Goal: Information Seeking & Learning: Learn about a topic

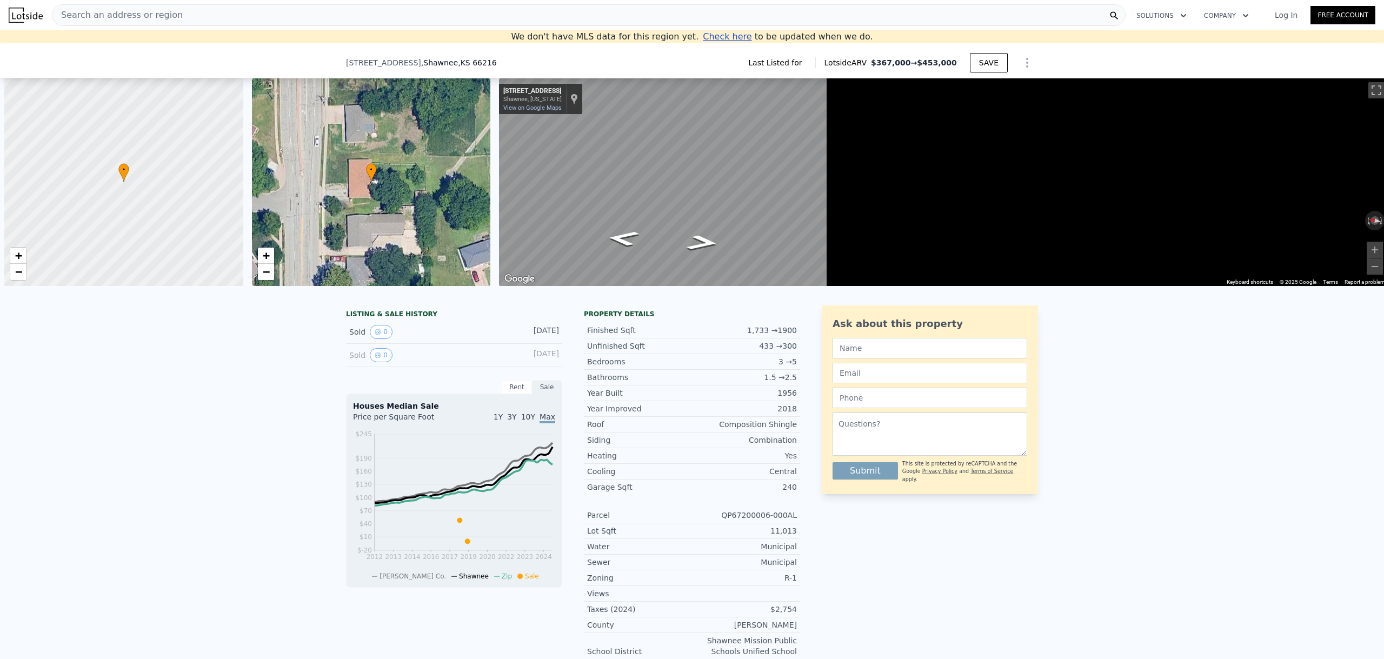
type input "4"
type input "1296"
checkbox input "false"
type input "$ 380,000"
type input "$ 134,836"
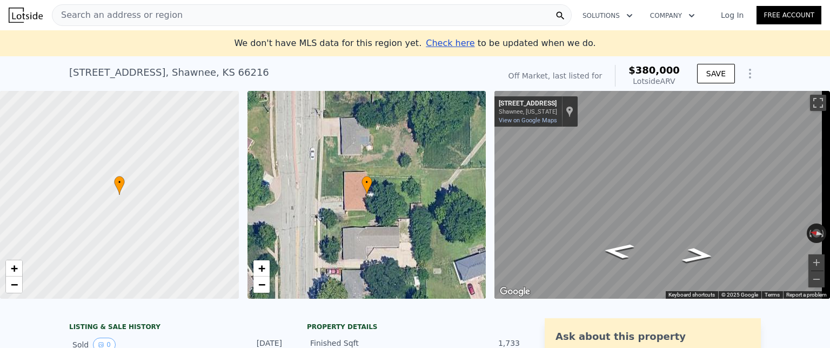
click at [149, 15] on span "Search an address or region" at bounding box center [117, 15] width 130 height 13
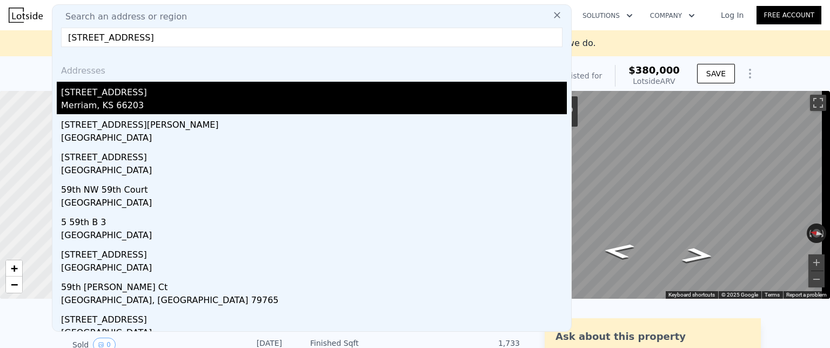
type input "[STREET_ADDRESS]"
click at [98, 96] on div "[STREET_ADDRESS]" at bounding box center [314, 90] width 506 height 17
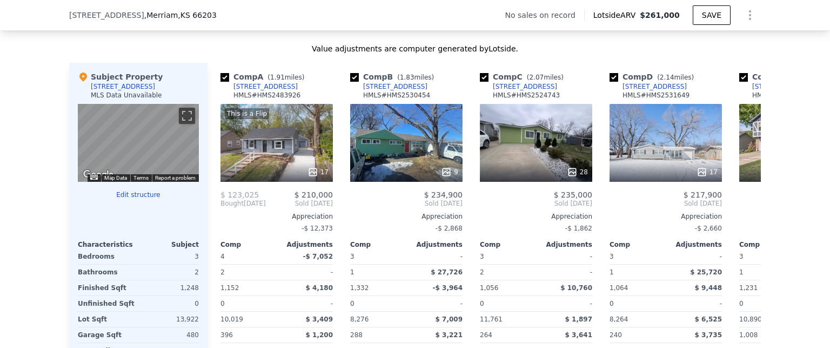
scroll to position [1027, 0]
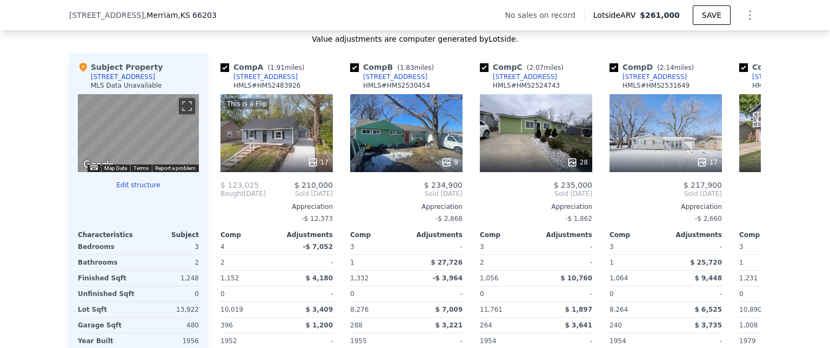
click at [133, 189] on button "Edit structure" at bounding box center [138, 185] width 121 height 9
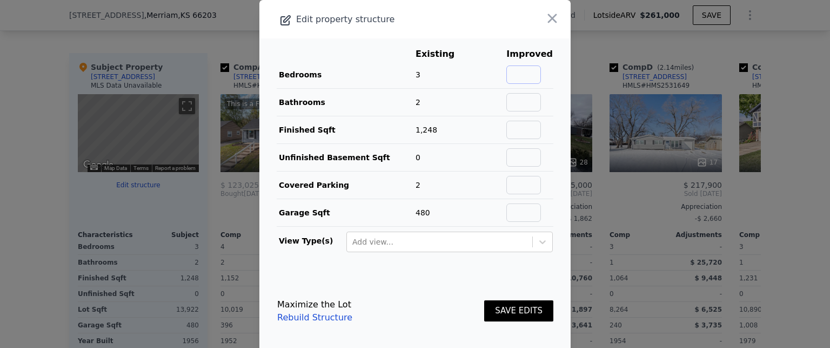
click at [519, 75] on input "text" at bounding box center [523, 74] width 35 height 18
type input "5"
click at [511, 99] on input "text" at bounding box center [523, 102] width 35 height 18
type input "3"
click at [553, 105] on main "Existing Improved Bedrooms 3 67% 5 Bathrooms 2 50% 3 Finished Sqft 1,248 Unfini…" at bounding box center [414, 153] width 311 height 231
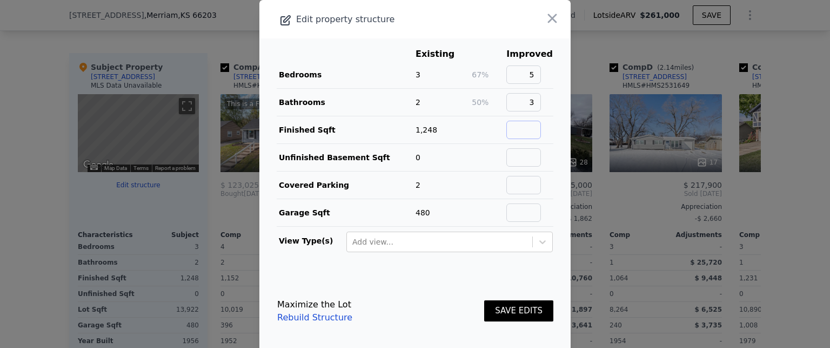
click at [517, 127] on input "text" at bounding box center [523, 130] width 35 height 18
type input "2000"
click at [544, 133] on main "Existing Improved Bedrooms 3 67% 5 Bathrooms 2 50% 3 Finished Sqft 1,248 60% 20…" at bounding box center [414, 153] width 311 height 231
click at [510, 155] on input "text" at bounding box center [523, 157] width 35 height 18
type input "400"
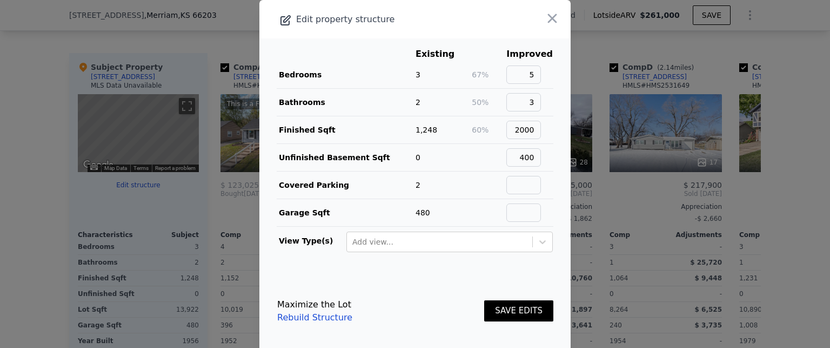
click at [538, 158] on td "400" at bounding box center [530, 158] width 48 height 28
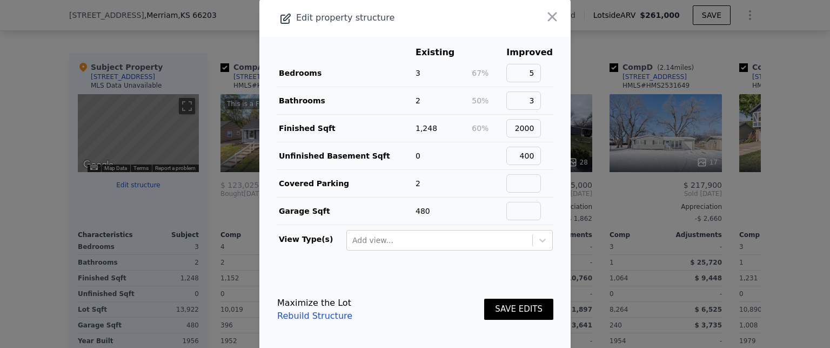
click at [506, 302] on button "SAVE EDITS" at bounding box center [518, 308] width 69 height 21
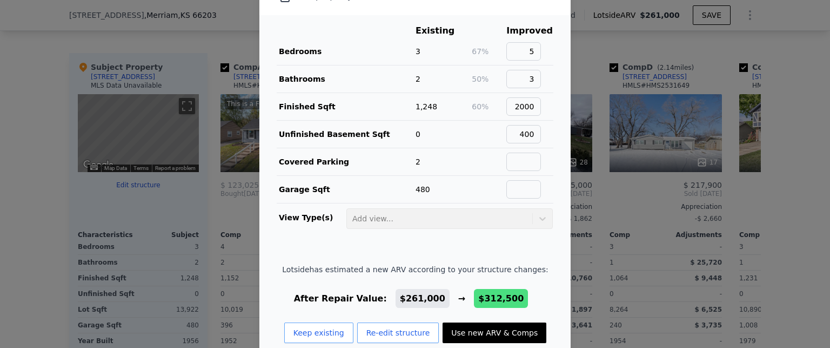
scroll to position [41, 0]
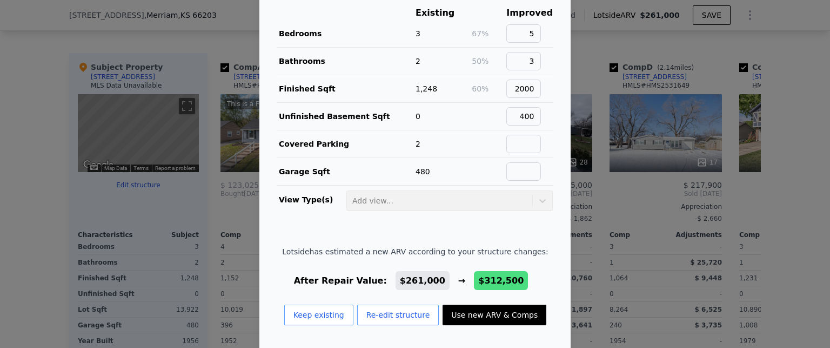
click at [464, 309] on button "Use new ARV & Comps" at bounding box center [495, 314] width 104 height 21
type input "3"
type input "1443"
type input "1923"
type input "9147.6"
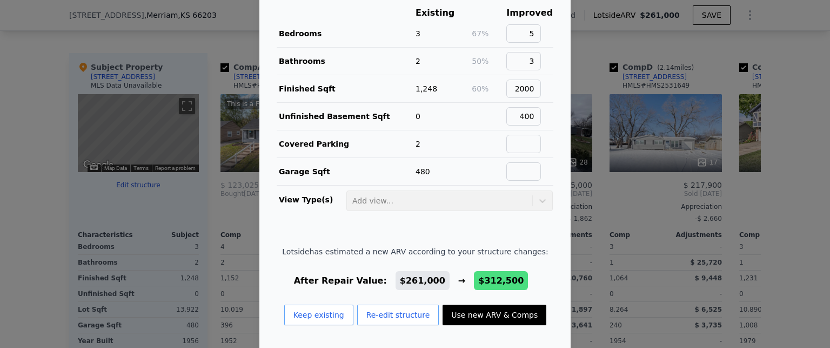
type input "19935"
type input "$ 312,500"
type input "$ 78,633"
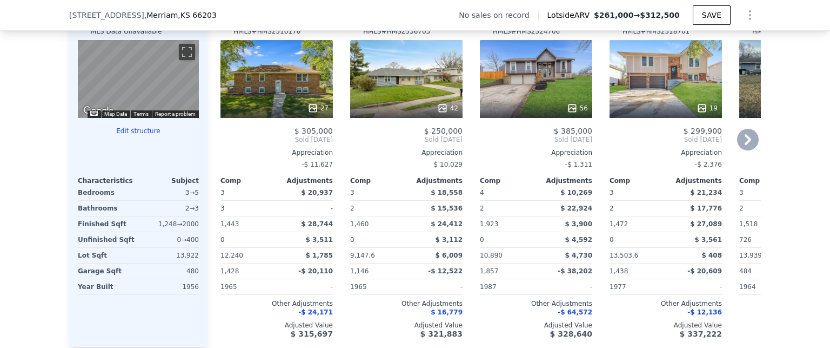
scroll to position [1135, 0]
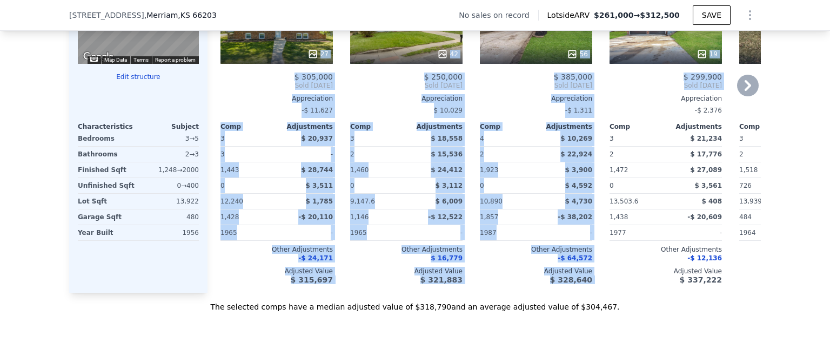
drag, startPoint x: 742, startPoint y: 91, endPoint x: 681, endPoint y: 104, distance: 61.9
click at [681, 104] on div "Comp A ( 1.71 miles) [STREET_ADDRESS] HMLS # HMS2510176 27 $ 305,000 Sold [DATE…" at bounding box center [484, 119] width 553 height 348
click at [645, 90] on span "Sold [DATE]" at bounding box center [666, 85] width 112 height 9
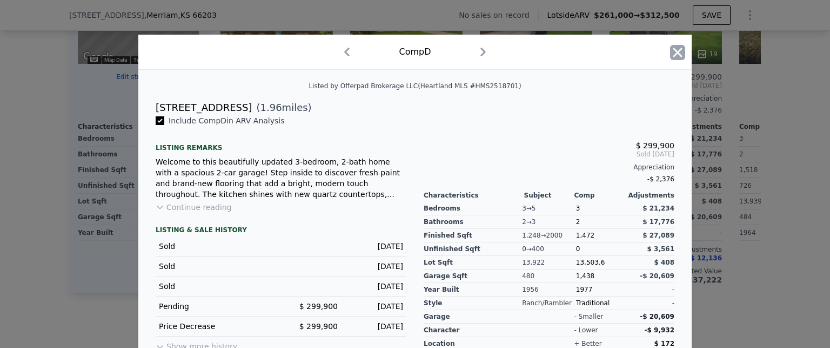
click at [673, 49] on icon "button" at bounding box center [677, 52] width 15 height 15
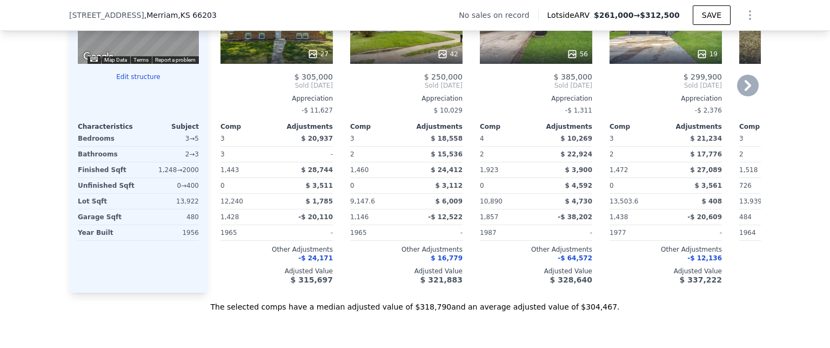
click at [744, 89] on icon at bounding box center [748, 86] width 22 height 22
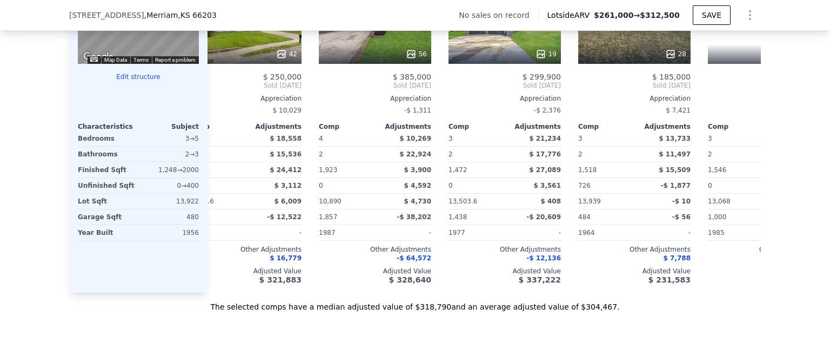
scroll to position [0, 259]
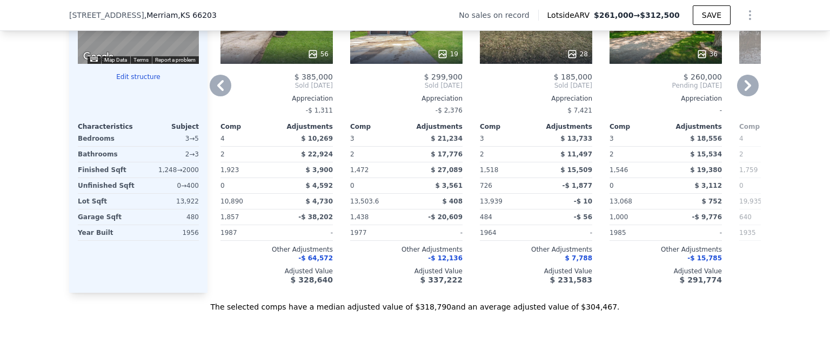
click at [746, 88] on icon at bounding box center [748, 86] width 22 height 22
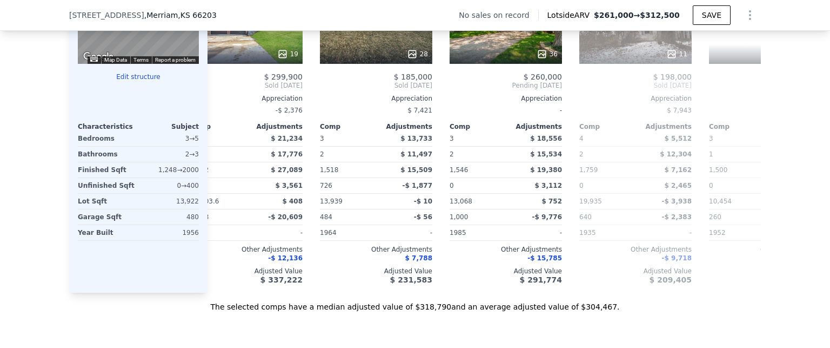
scroll to position [0, 510]
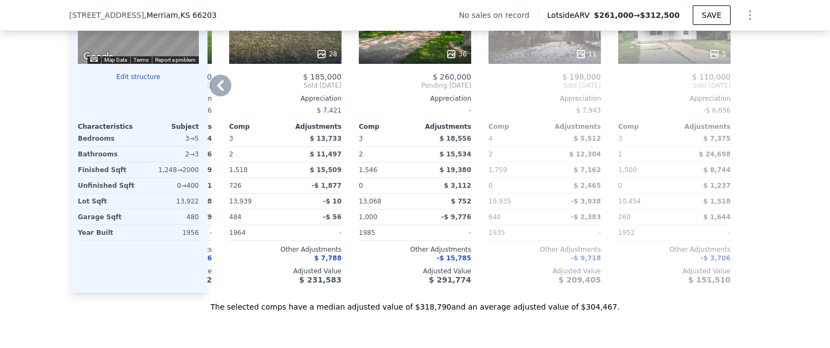
click at [746, 88] on div at bounding box center [752, 119] width 17 height 348
click at [217, 94] on icon at bounding box center [221, 86] width 22 height 22
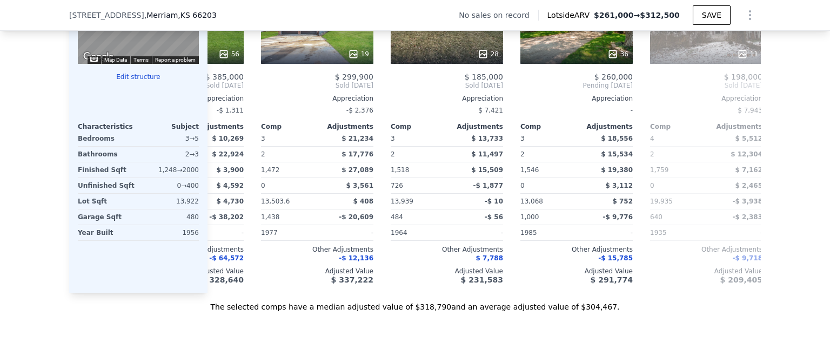
scroll to position [0, 251]
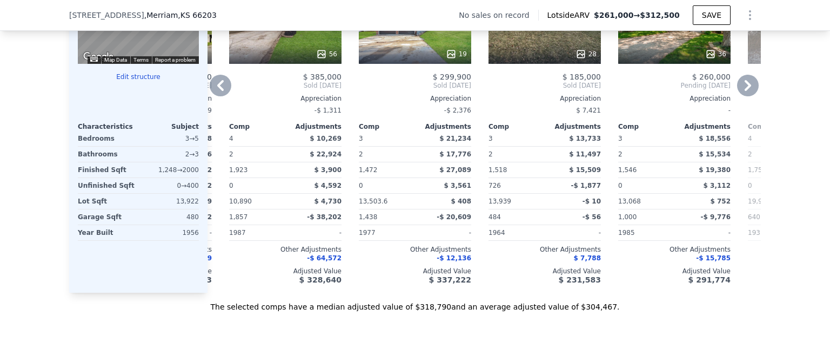
click at [217, 91] on icon at bounding box center [220, 85] width 6 height 11
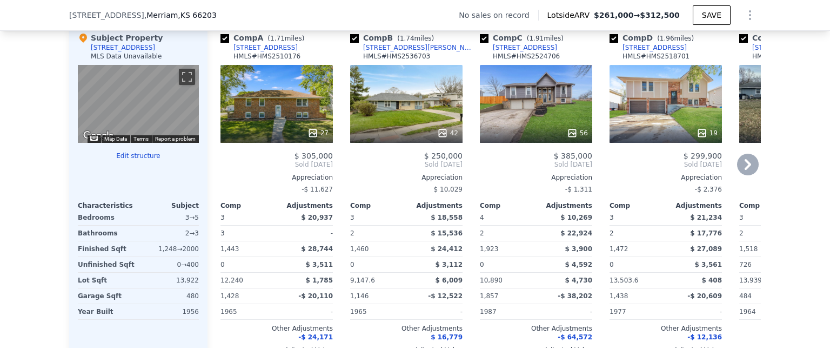
scroll to position [1081, 0]
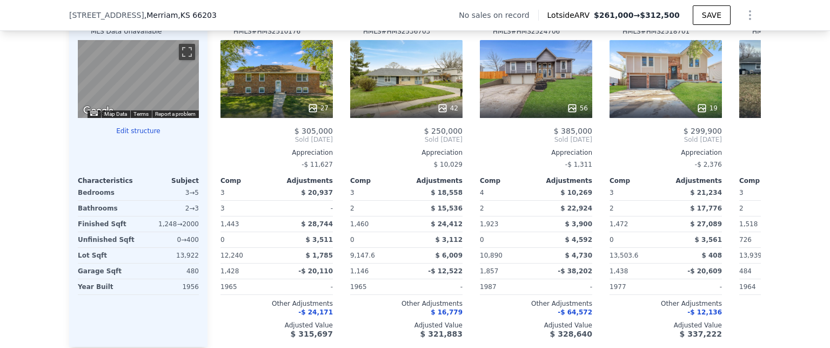
type input "2"
type input "1051"
type input "1400"
type input "8264"
type input "11761"
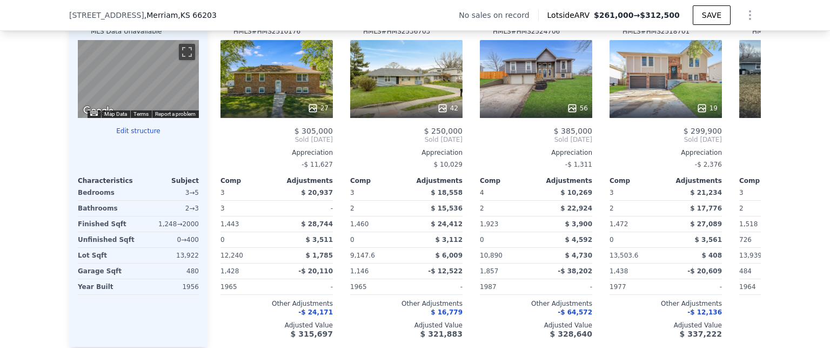
type input "$ 261,000"
type input "$ 30,002"
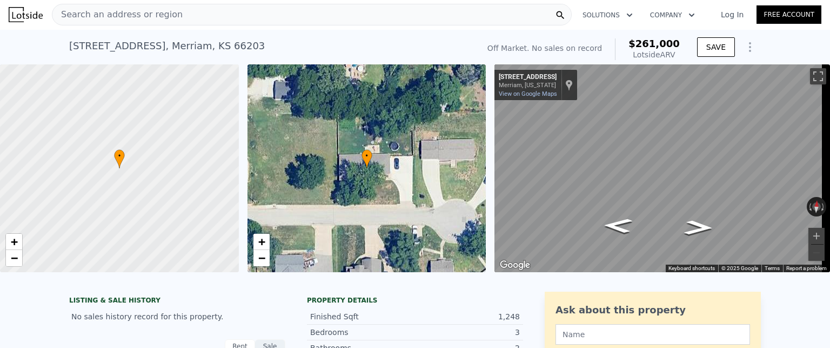
scroll to position [0, 0]
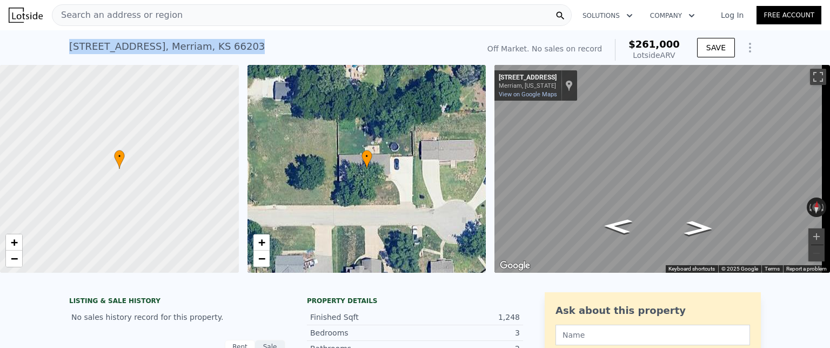
drag, startPoint x: 255, startPoint y: 38, endPoint x: 29, endPoint y: 44, distance: 226.5
click at [29, 44] on div "[STREET_ADDRESS] No sales on record (~ARV $261k ) Off Market. No sales on recor…" at bounding box center [415, 47] width 830 height 35
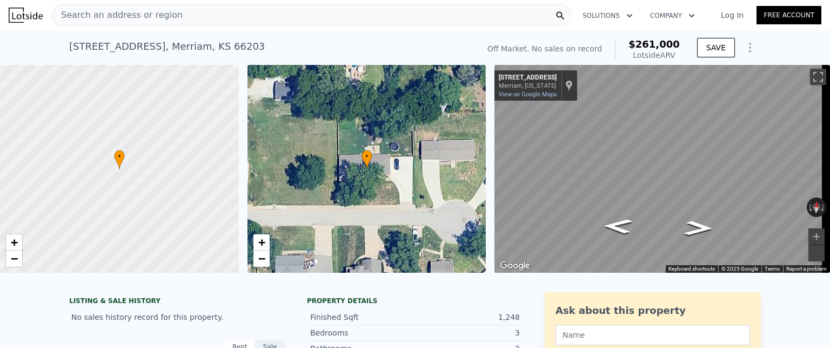
click at [138, 10] on span "Search an address or region" at bounding box center [117, 15] width 130 height 13
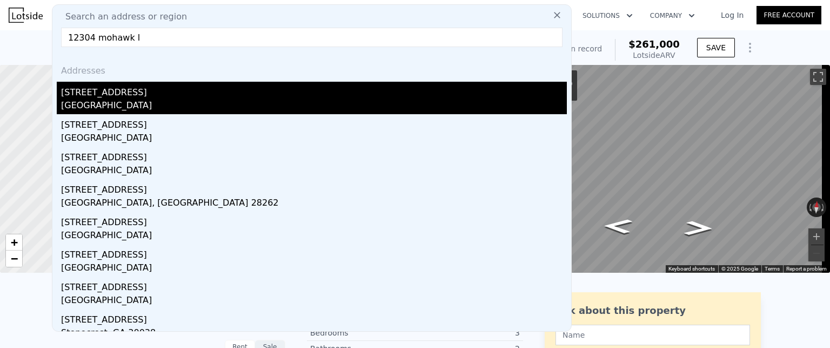
type input "12304 mohawk l"
click at [108, 92] on div "[STREET_ADDRESS]" at bounding box center [314, 90] width 506 height 17
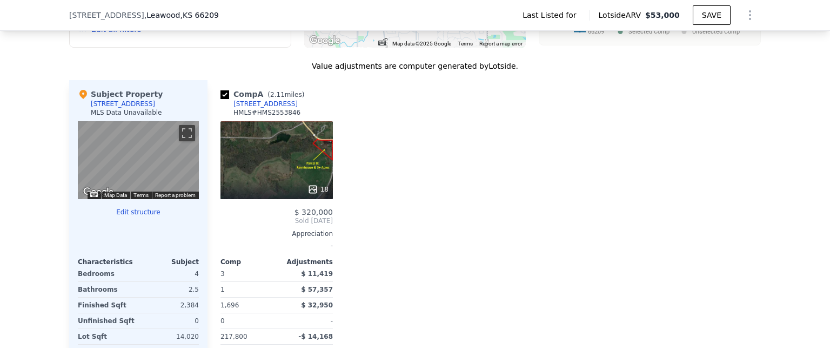
scroll to position [1023, 0]
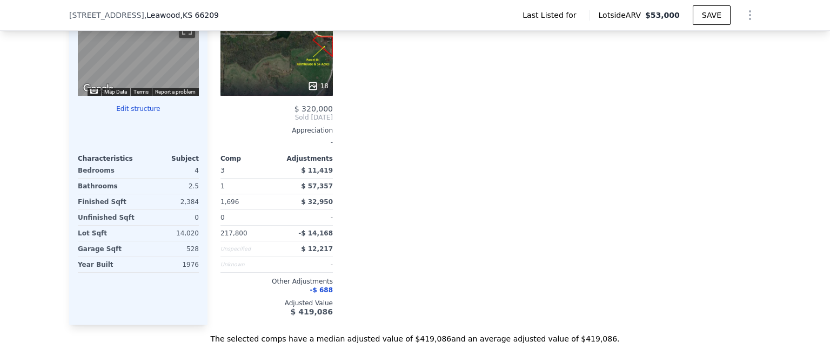
drag, startPoint x: 138, startPoint y: 124, endPoint x: 144, endPoint y: 149, distance: 25.2
click at [144, 149] on div "Edit structure Characteristics Subject Bedrooms 4 Bathrooms 2.5 Finished Sqft 2…" at bounding box center [138, 188] width 121 height 168
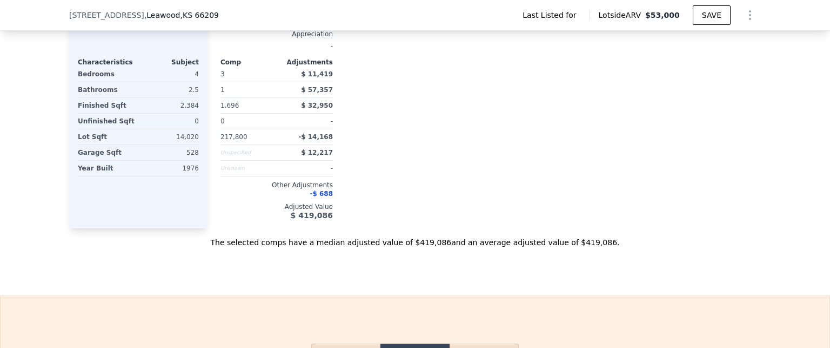
scroll to position [1293, 0]
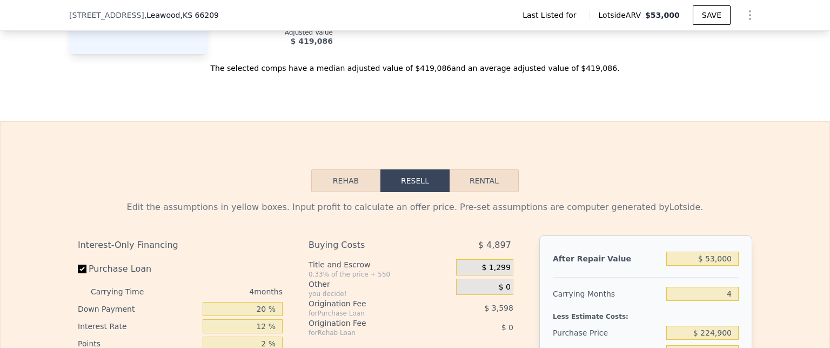
click at [341, 190] on button "Rehab" at bounding box center [345, 180] width 69 height 23
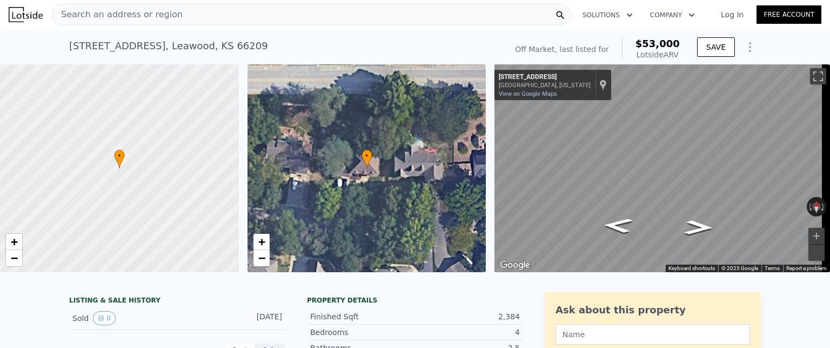
scroll to position [0, 0]
click at [653, 49] on span "$53,000" at bounding box center [658, 43] width 44 height 11
click at [221, 17] on div "Search an address or region" at bounding box center [312, 15] width 520 height 22
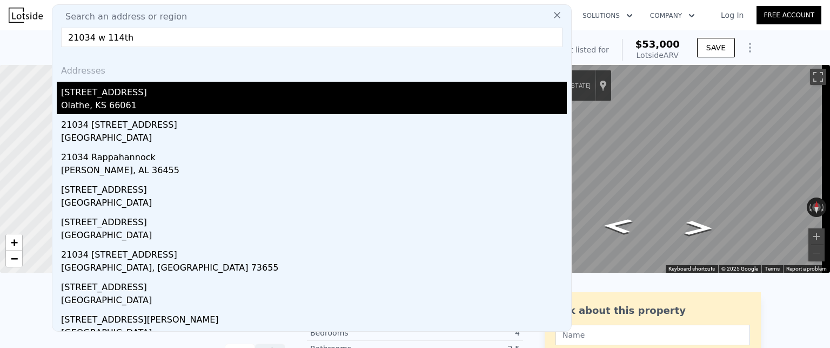
type input "21034 w 114th"
click at [99, 108] on div "Olathe, KS 66061" at bounding box center [314, 106] width 506 height 15
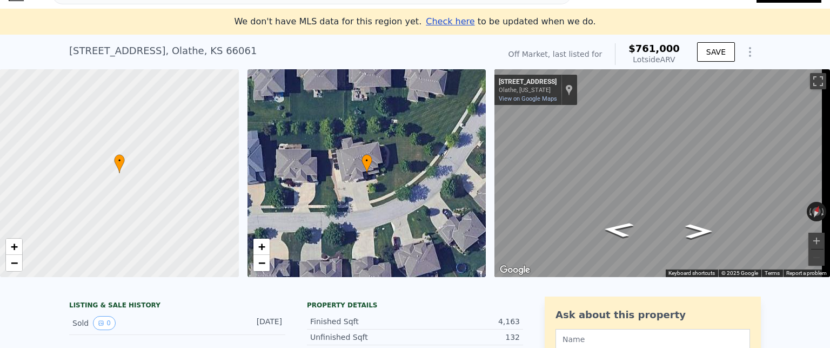
scroll to position [12, 0]
